Goal: Information Seeking & Learning: Learn about a topic

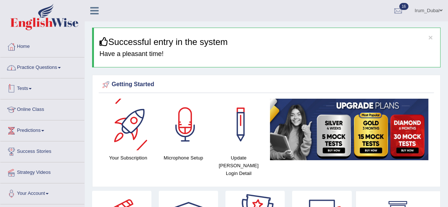
drag, startPoint x: 0, startPoint y: 0, endPoint x: 55, endPoint y: 68, distance: 87.3
click at [55, 68] on link "Practice Questions" at bounding box center [42, 66] width 84 height 18
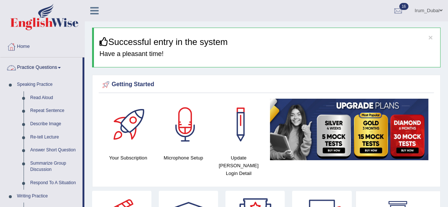
click at [37, 67] on link "Practice Questions" at bounding box center [41, 66] width 82 height 18
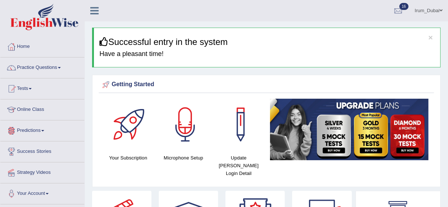
click at [31, 134] on link "Predictions" at bounding box center [42, 129] width 84 height 18
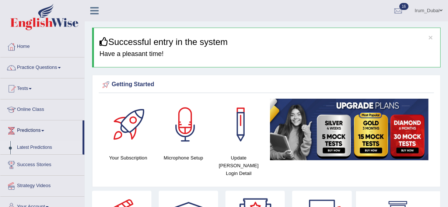
click at [41, 147] on link "Latest Predictions" at bounding box center [48, 147] width 69 height 13
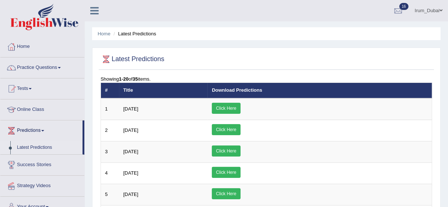
click at [240, 105] on link "Click Here" at bounding box center [226, 108] width 28 height 11
click at [29, 74] on link "Practice Questions" at bounding box center [42, 66] width 84 height 18
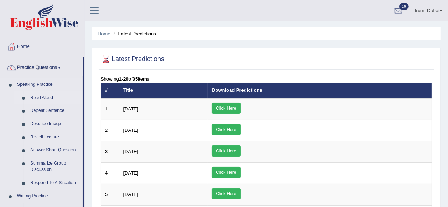
click at [39, 98] on link "Read Aloud" at bounding box center [55, 97] width 56 height 13
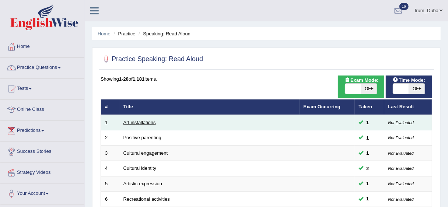
click at [129, 123] on link "Art installations" at bounding box center [139, 123] width 32 height 6
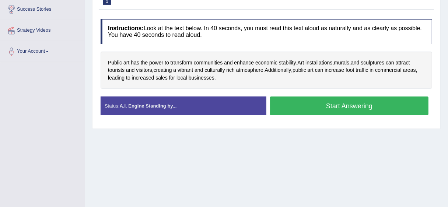
scroll to position [144, 0]
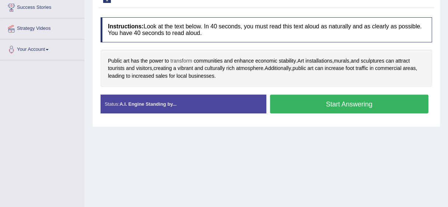
click at [176, 62] on span "transform" at bounding box center [182, 61] width 22 height 8
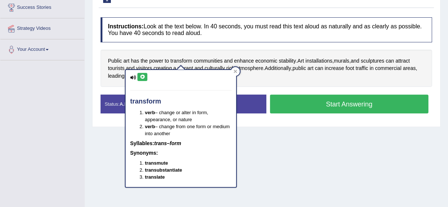
click at [144, 78] on icon at bounding box center [143, 77] width 6 height 4
click at [237, 70] on icon at bounding box center [236, 72] width 4 height 4
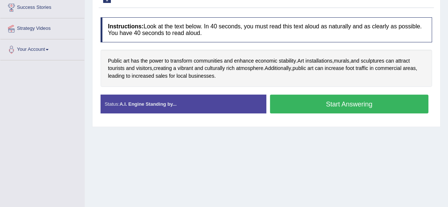
scroll to position [0, 0]
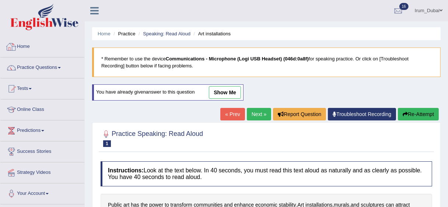
click at [38, 44] on link "Home" at bounding box center [42, 45] width 84 height 18
